Goal: Transaction & Acquisition: Subscribe to service/newsletter

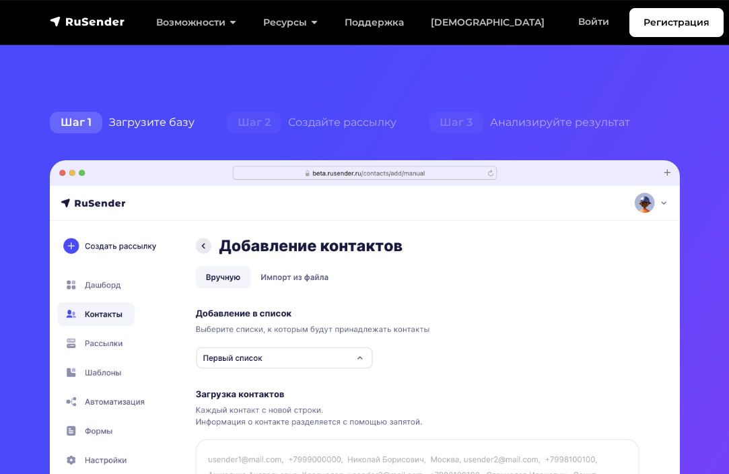
scroll to position [204, 0]
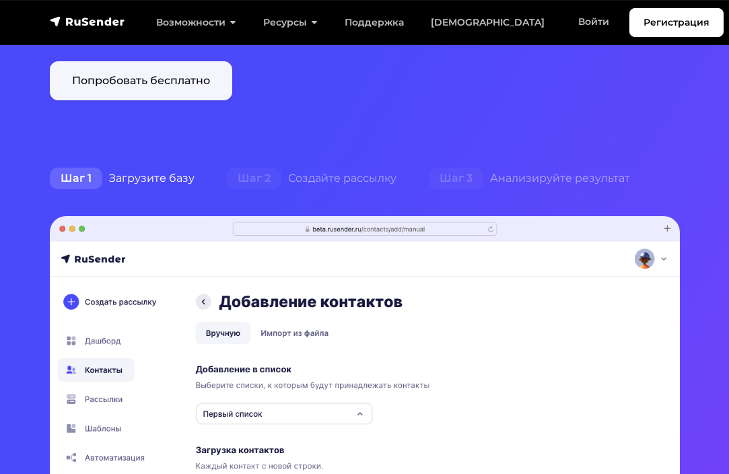
click at [172, 94] on link "Попробовать бесплатно" at bounding box center [141, 80] width 182 height 39
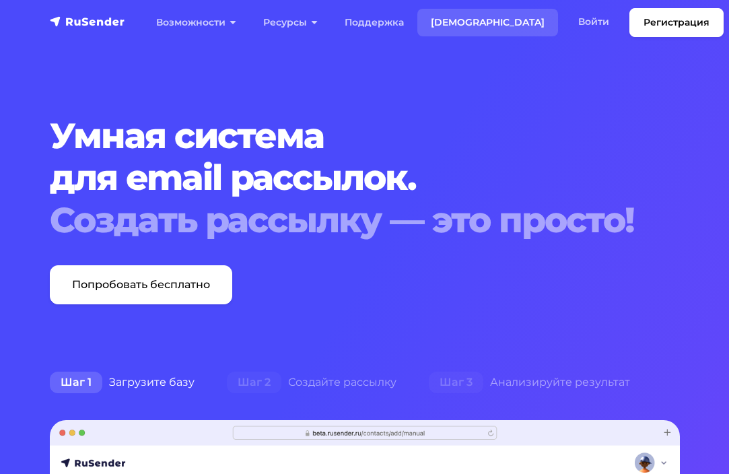
click at [436, 15] on link "[DEMOGRAPHIC_DATA]" at bounding box center [487, 23] width 141 height 28
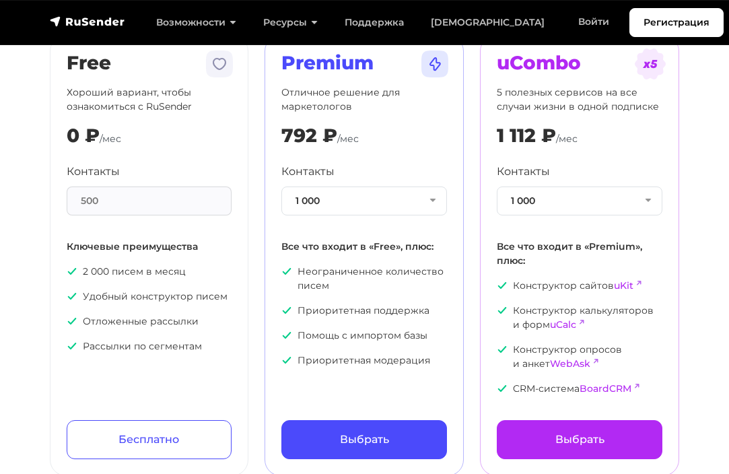
scroll to position [135, 0]
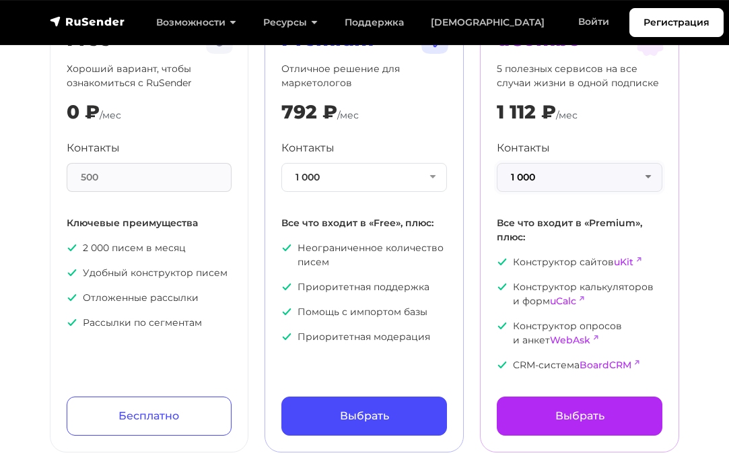
click at [498, 172] on button "1 000" at bounding box center [580, 177] width 166 height 29
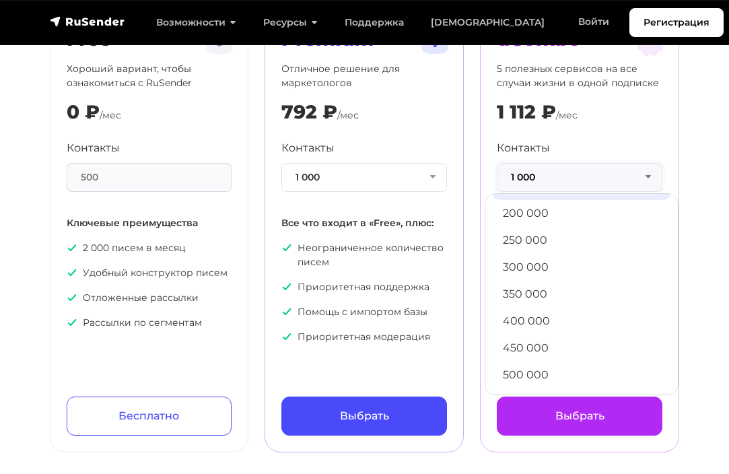
scroll to position [729, 0]
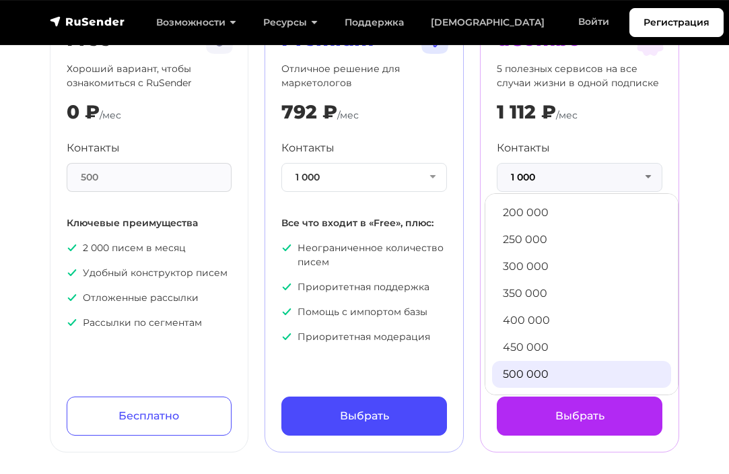
click at [546, 367] on link "500 000" at bounding box center [581, 374] width 179 height 27
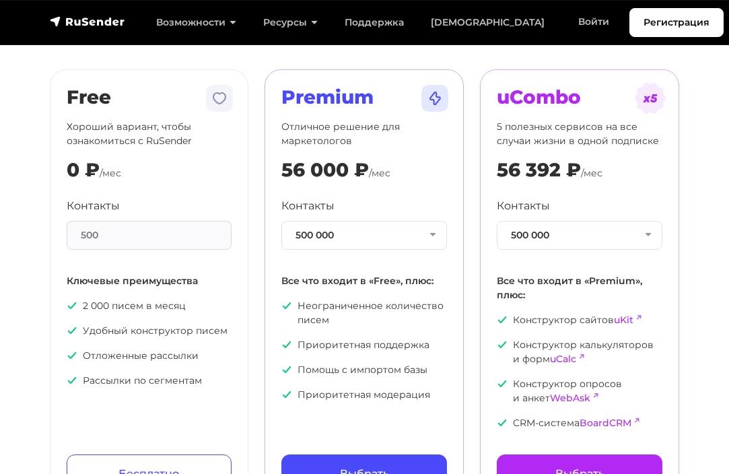
scroll to position [0, 0]
